Goal: Task Accomplishment & Management: Use online tool/utility

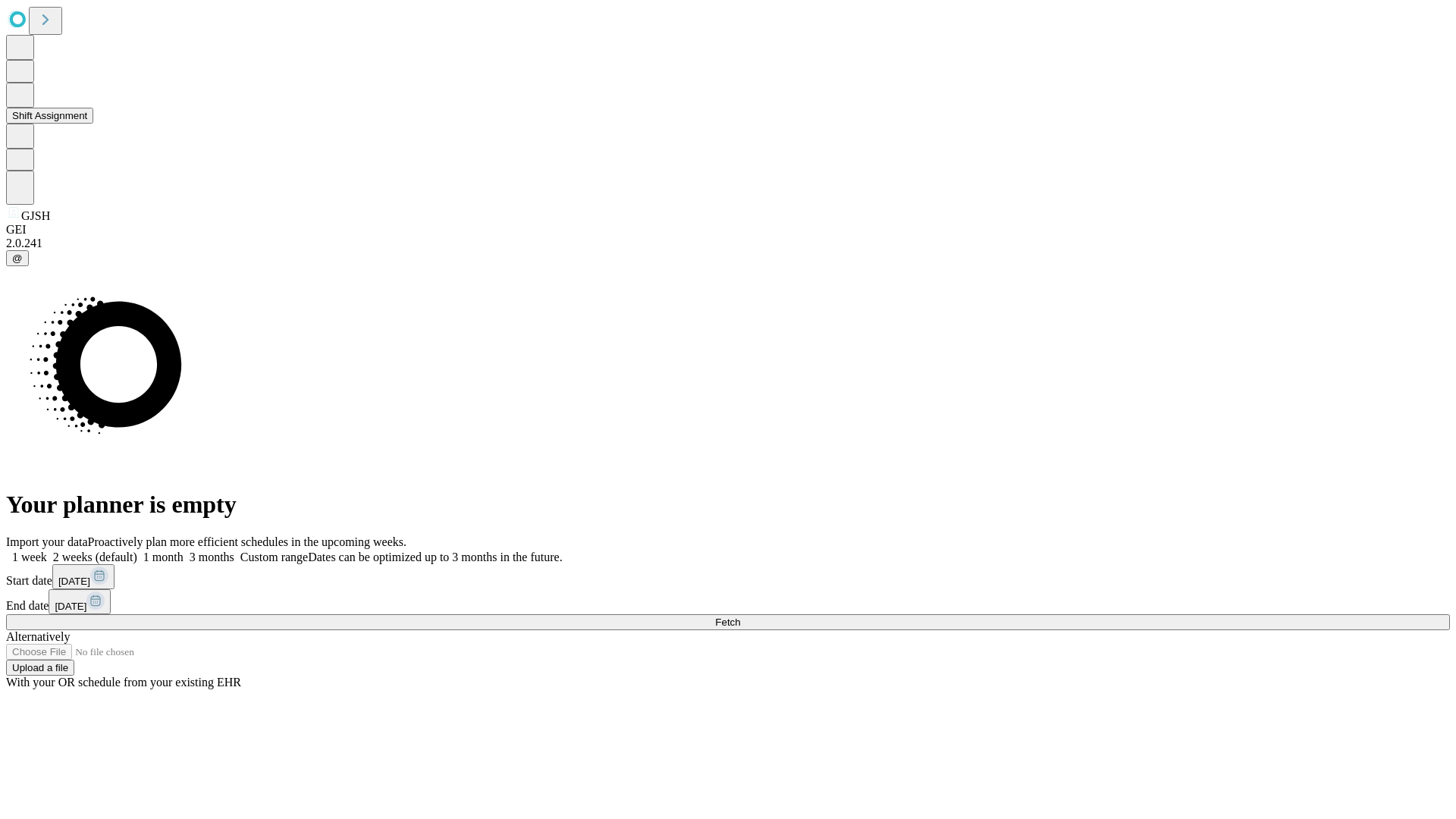
click at [93, 123] on button "Shift Assignment" at bounding box center [49, 116] width 88 height 16
